Goal: Task Accomplishment & Management: Complete application form

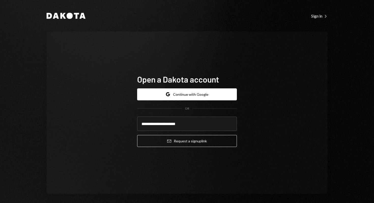
type input "**********"
click at [137, 135] on button "Email Request a sign up link" at bounding box center [187, 141] width 100 height 12
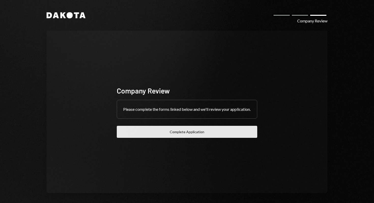
click at [171, 132] on button "Complete Application" at bounding box center [187, 132] width 140 height 12
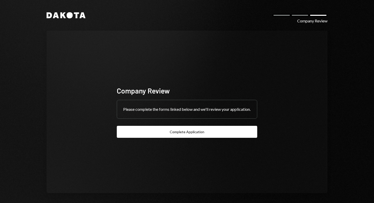
click at [184, 116] on div "Please complete the forms linked below and we'll review your application." at bounding box center [187, 109] width 140 height 18
click at [296, 16] on div at bounding box center [300, 15] width 18 height 3
click at [275, 17] on div at bounding box center [281, 15] width 18 height 3
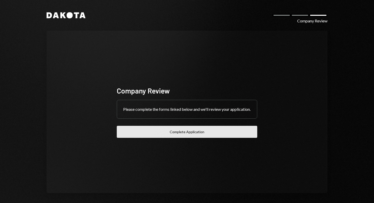
click at [180, 137] on button "Complete Application" at bounding box center [187, 132] width 140 height 12
click at [227, 134] on button "Complete Application" at bounding box center [187, 132] width 140 height 12
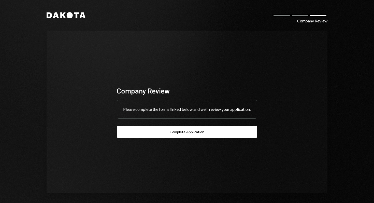
scroll to position [2, 0]
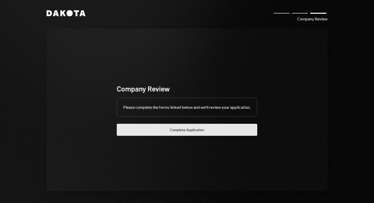
click at [178, 134] on button "Complete Application" at bounding box center [187, 130] width 140 height 12
